Goal: Entertainment & Leisure: Browse casually

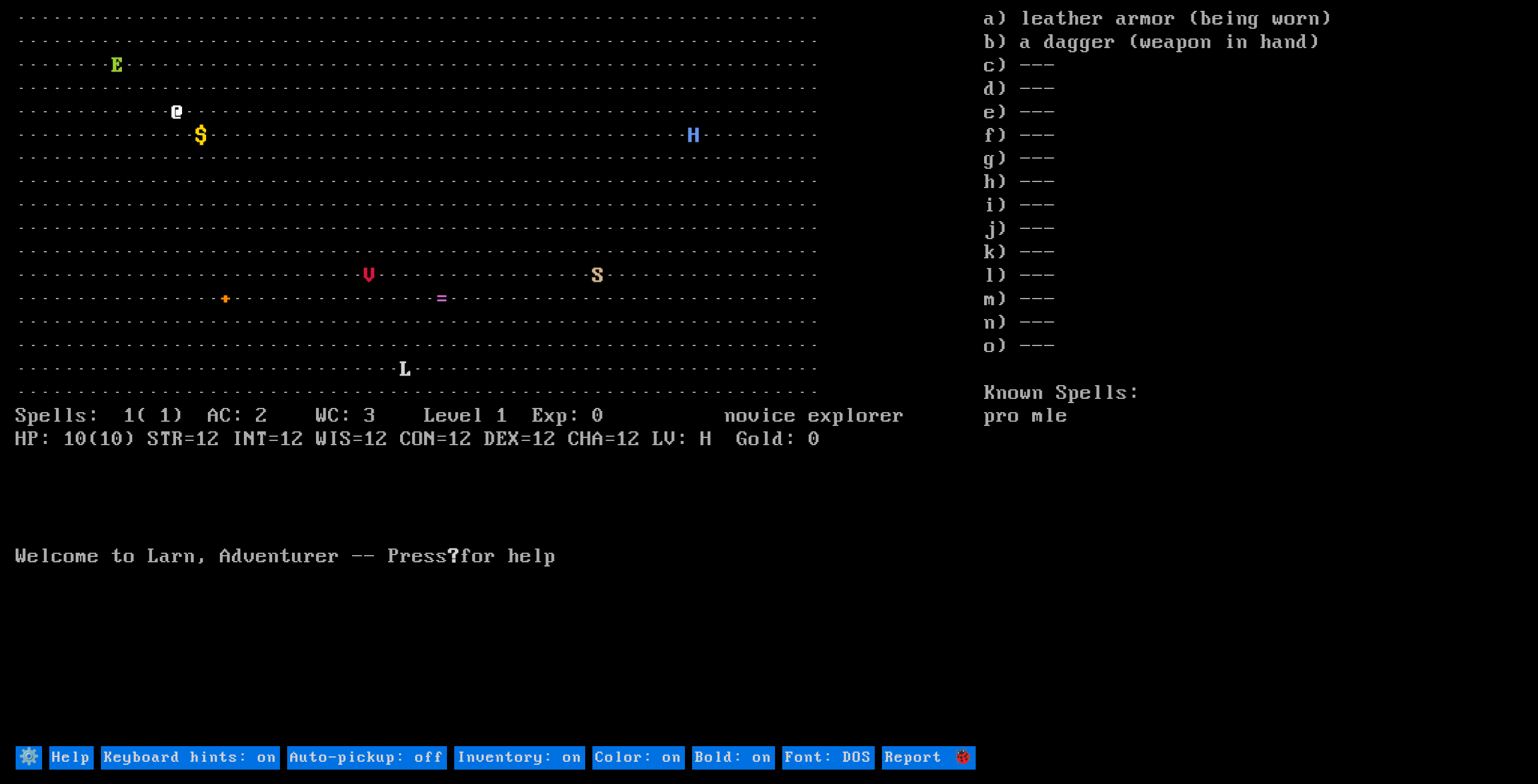
drag, startPoint x: 0, startPoint y: 0, endPoint x: 1251, endPoint y: 481, distance: 1340.3
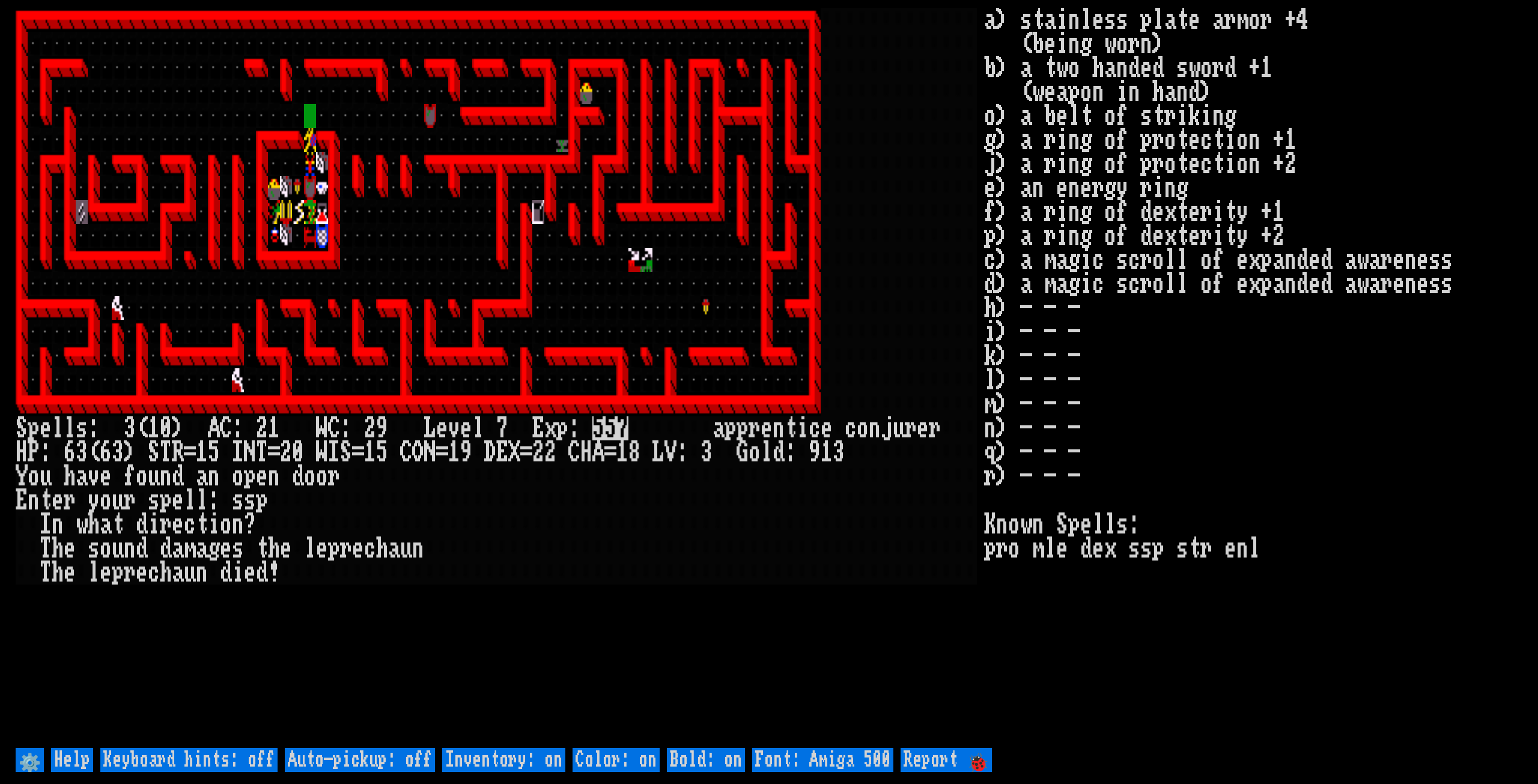
click at [1350, 483] on stats "a) stainless plate armor +4 (being worn) b) a two handed sword +1 (weapon in ha…" at bounding box center [1253, 376] width 538 height 737
